Goal: Check status: Check status

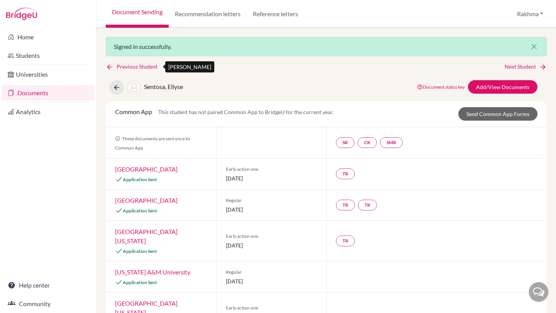
click at [130, 66] on link "Previous Student" at bounding box center [135, 67] width 58 height 8
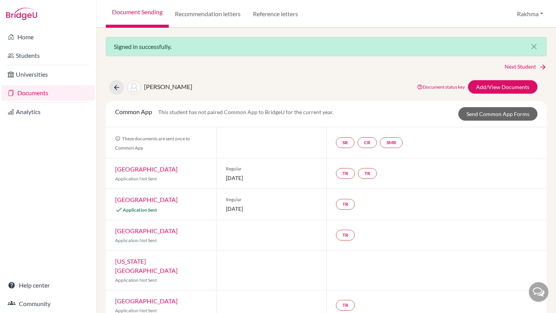
click at [24, 99] on link "Documents" at bounding box center [48, 92] width 93 height 15
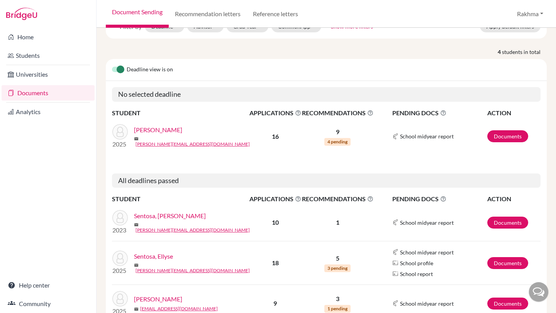
scroll to position [65, 0]
